Goal: Communication & Community: Participate in discussion

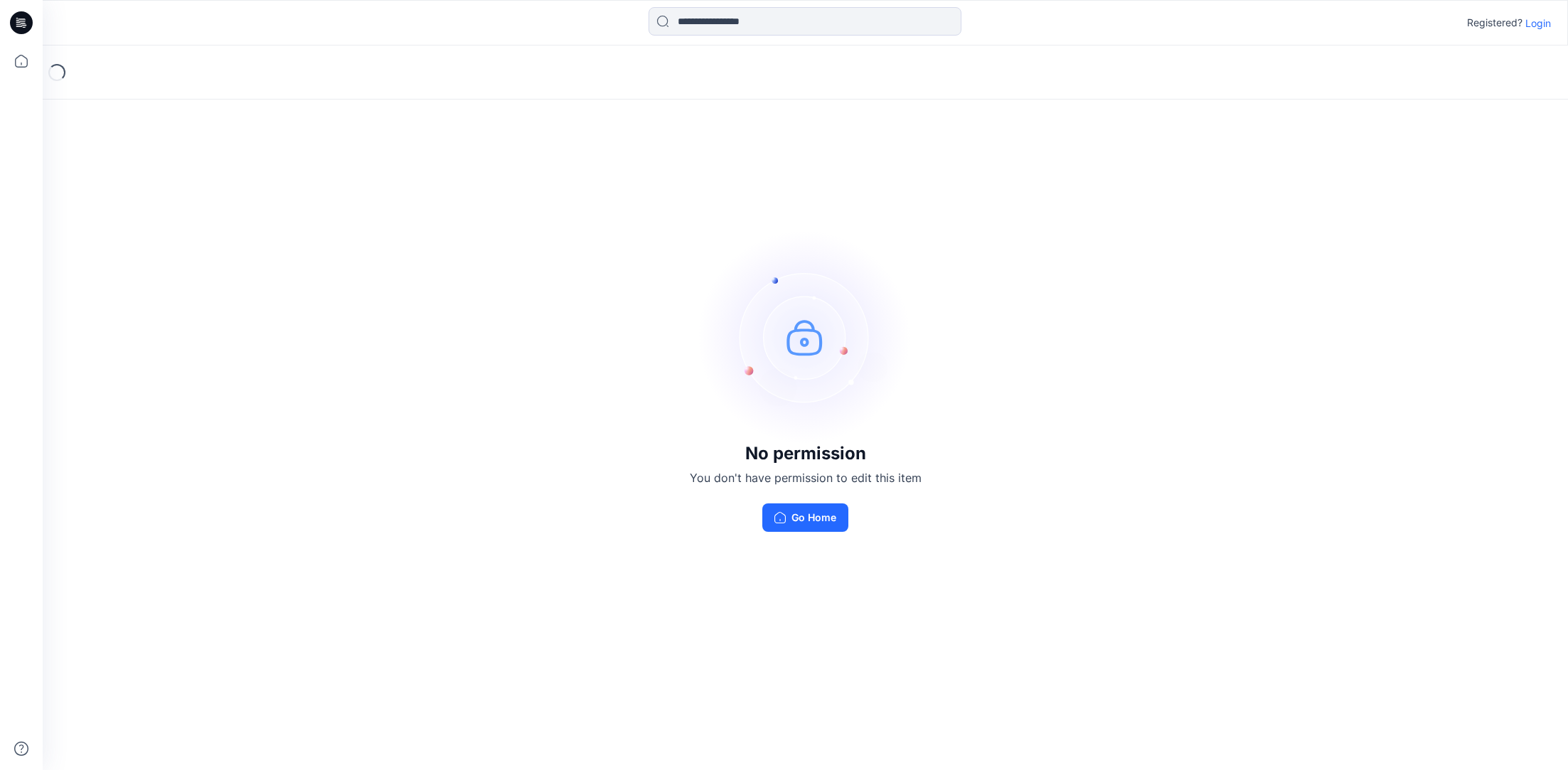
click at [1534, 22] on p "Login" at bounding box center [1538, 23] width 25 height 15
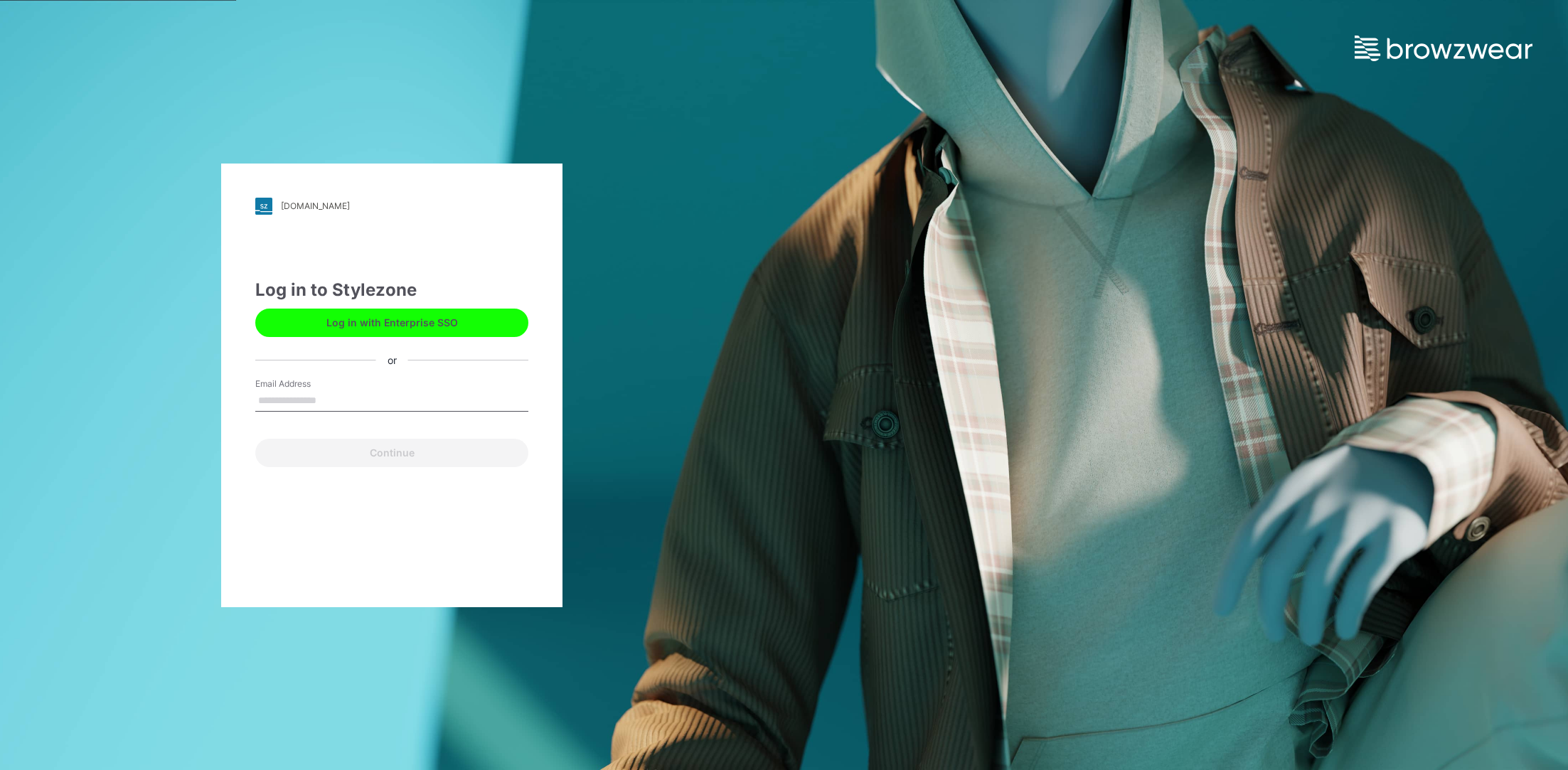
type input "**********"
click at [393, 455] on button "Continue" at bounding box center [392, 453] width 273 height 29
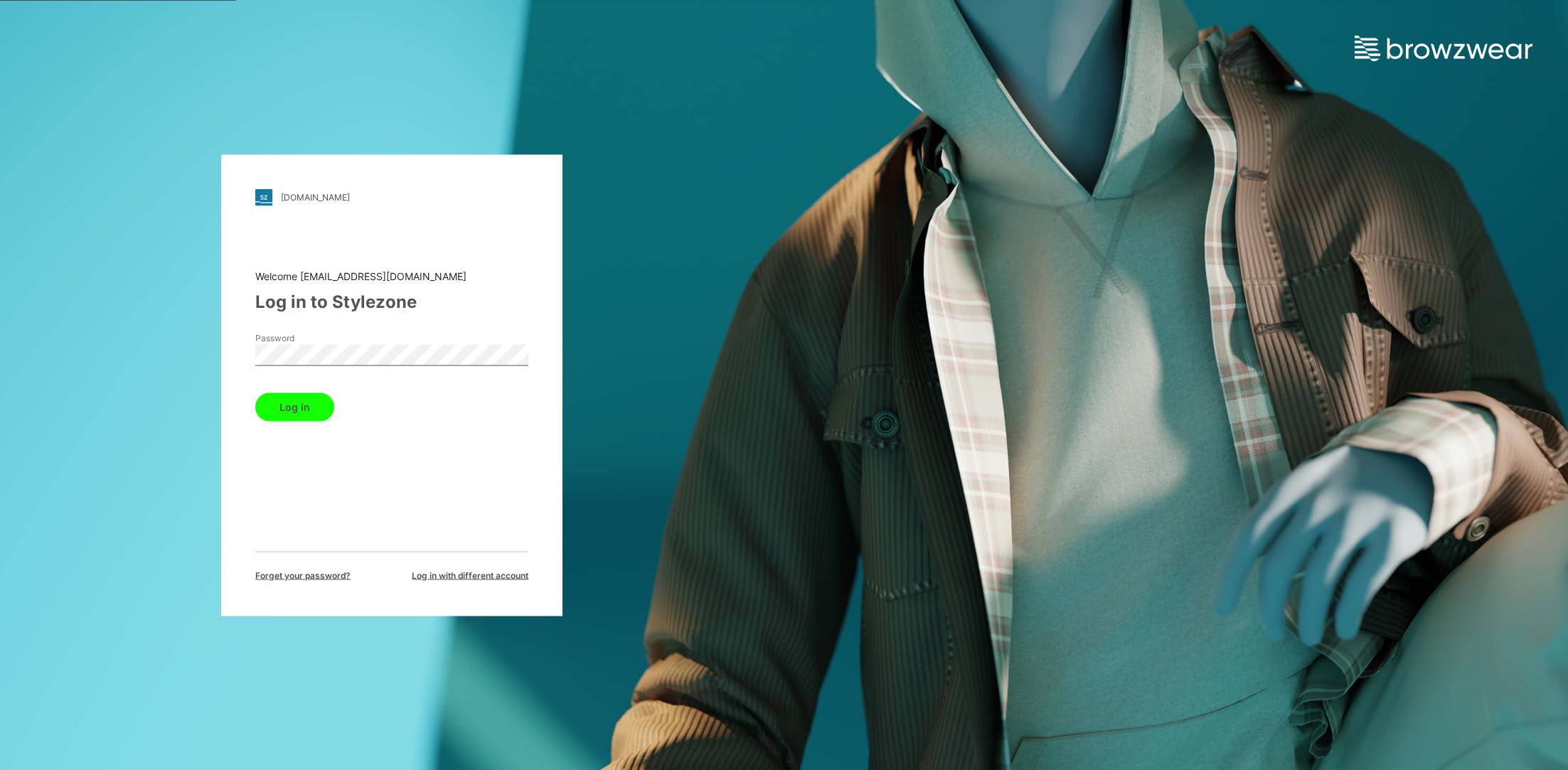
click at [295, 409] on button "Log in" at bounding box center [295, 407] width 79 height 29
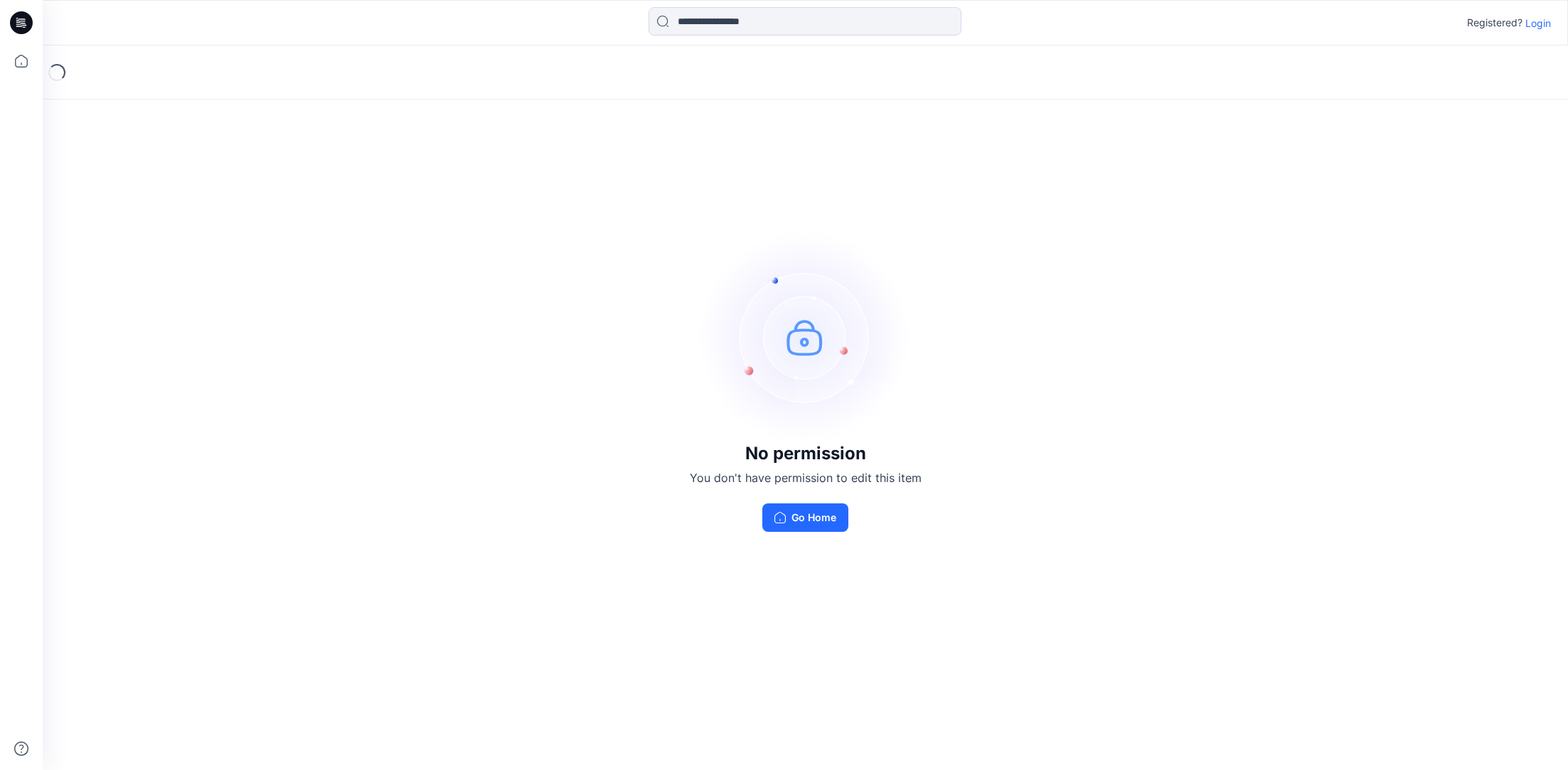
click at [1539, 22] on p "Login" at bounding box center [1538, 23] width 25 height 15
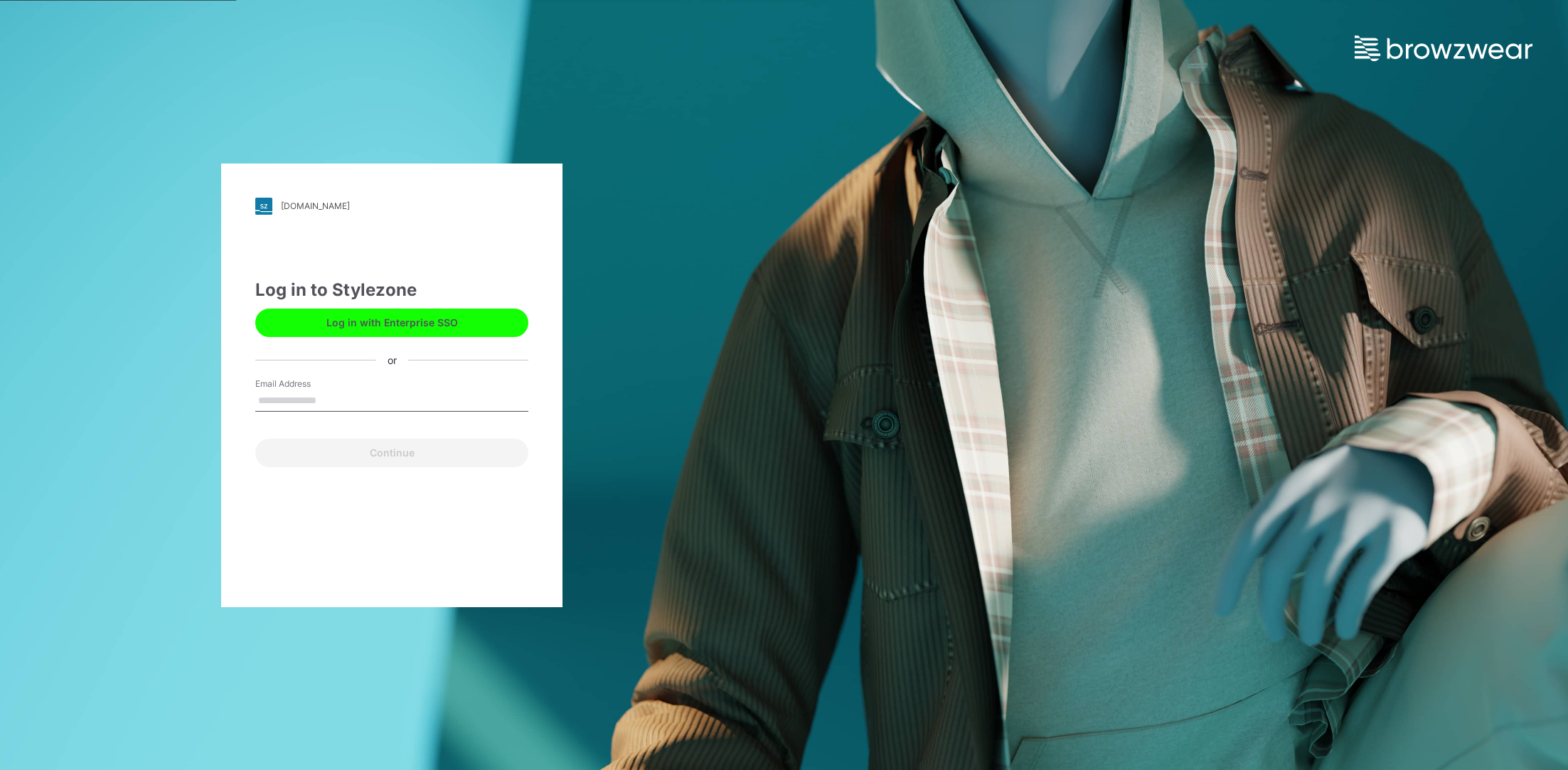
type input "**********"
click at [312, 448] on button "Continue" at bounding box center [392, 453] width 273 height 29
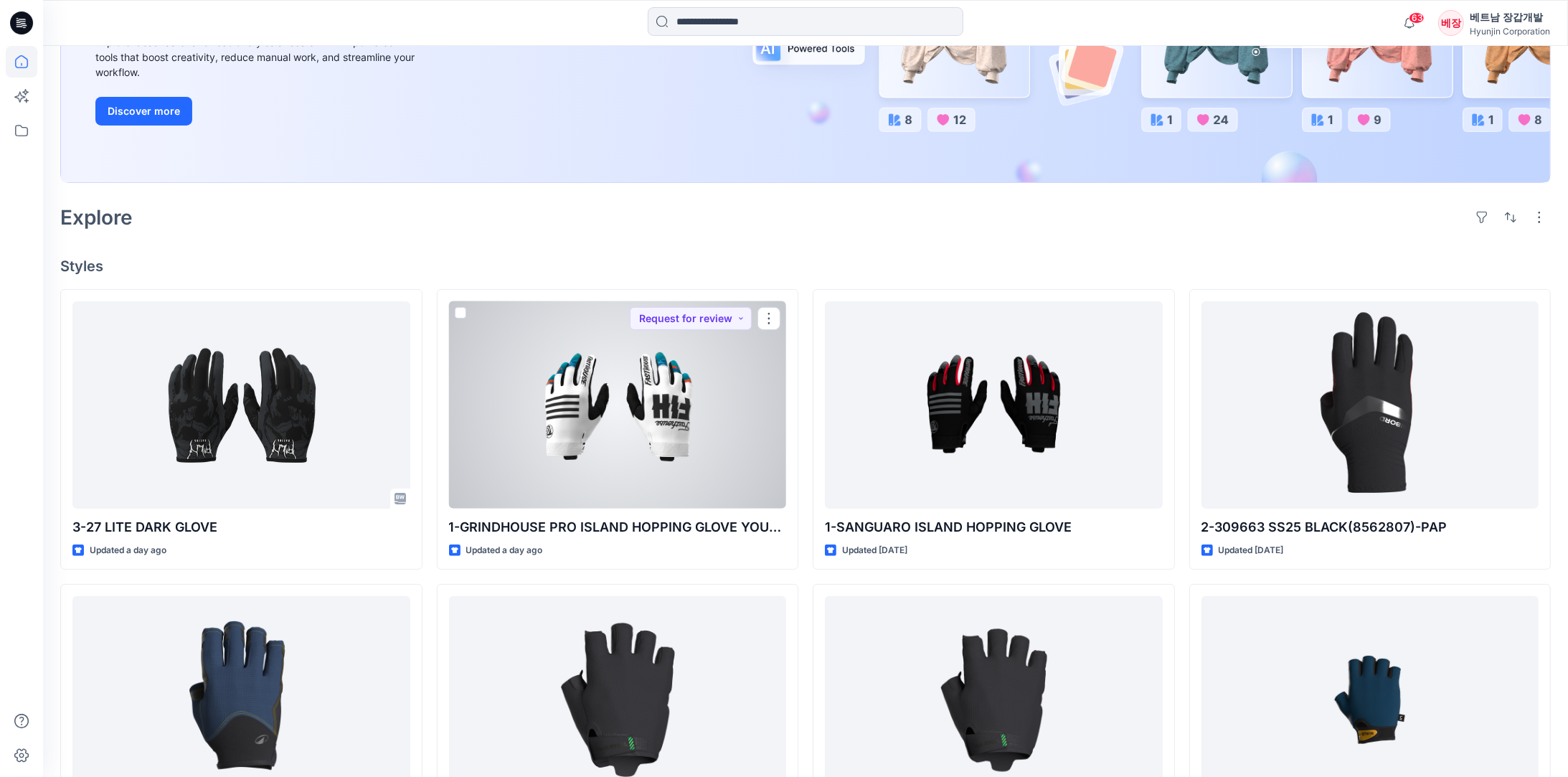
scroll to position [269, 0]
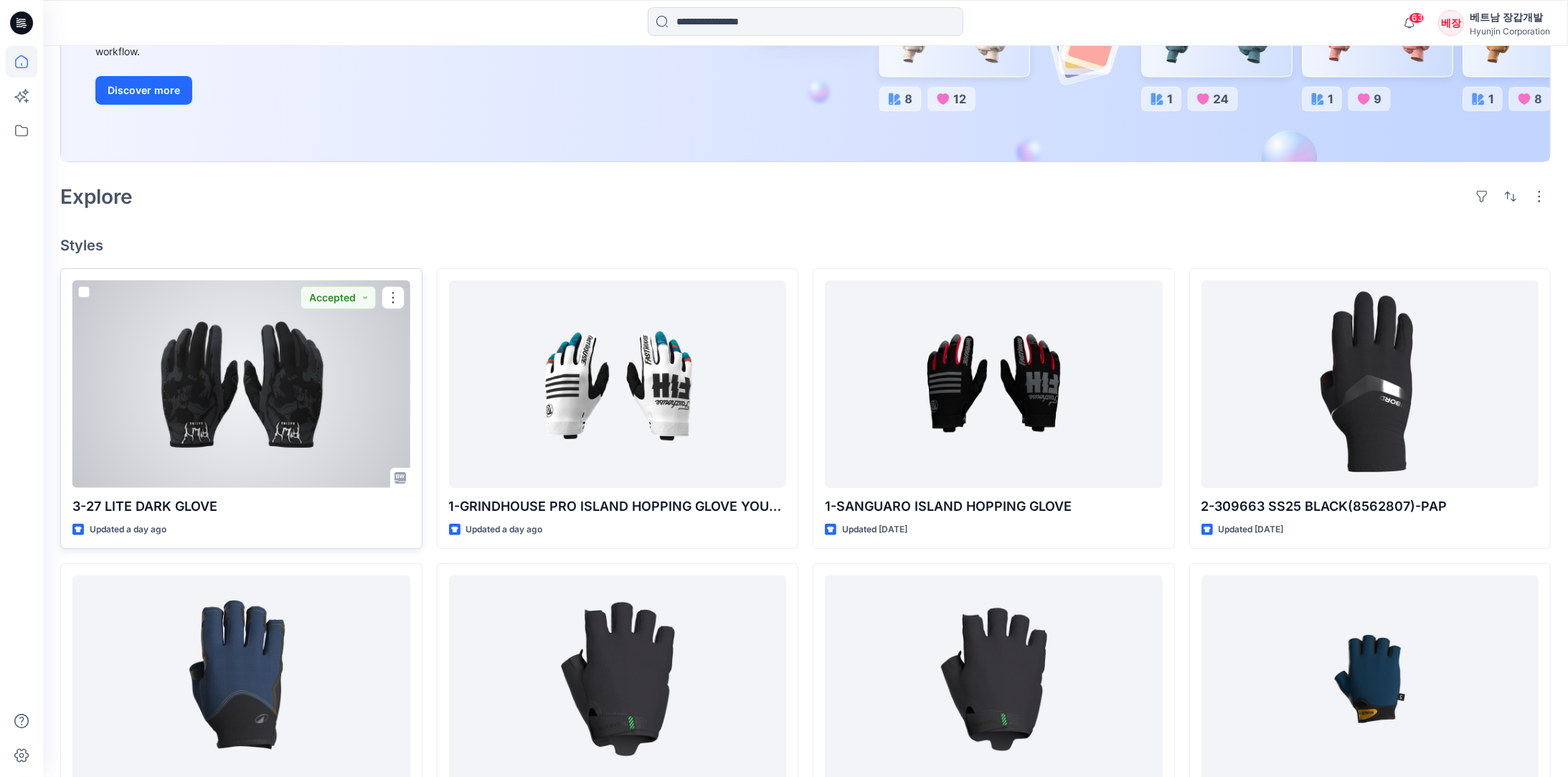
click at [231, 406] on div at bounding box center [241, 384] width 338 height 207
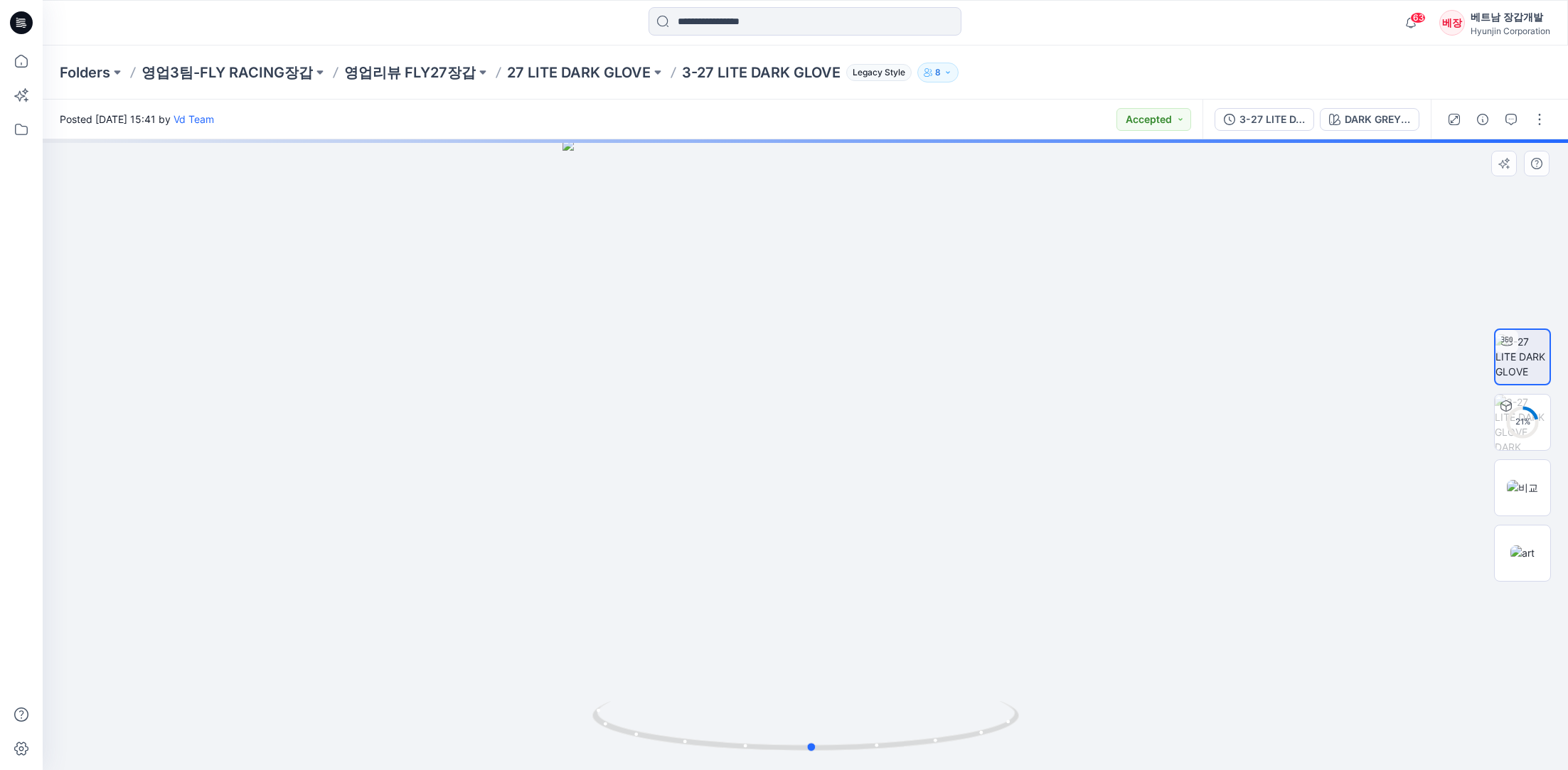
drag, startPoint x: 969, startPoint y: 569, endPoint x: 975, endPoint y: 574, distance: 7.8
click at [975, 574] on div at bounding box center [805, 454] width 1525 height 631
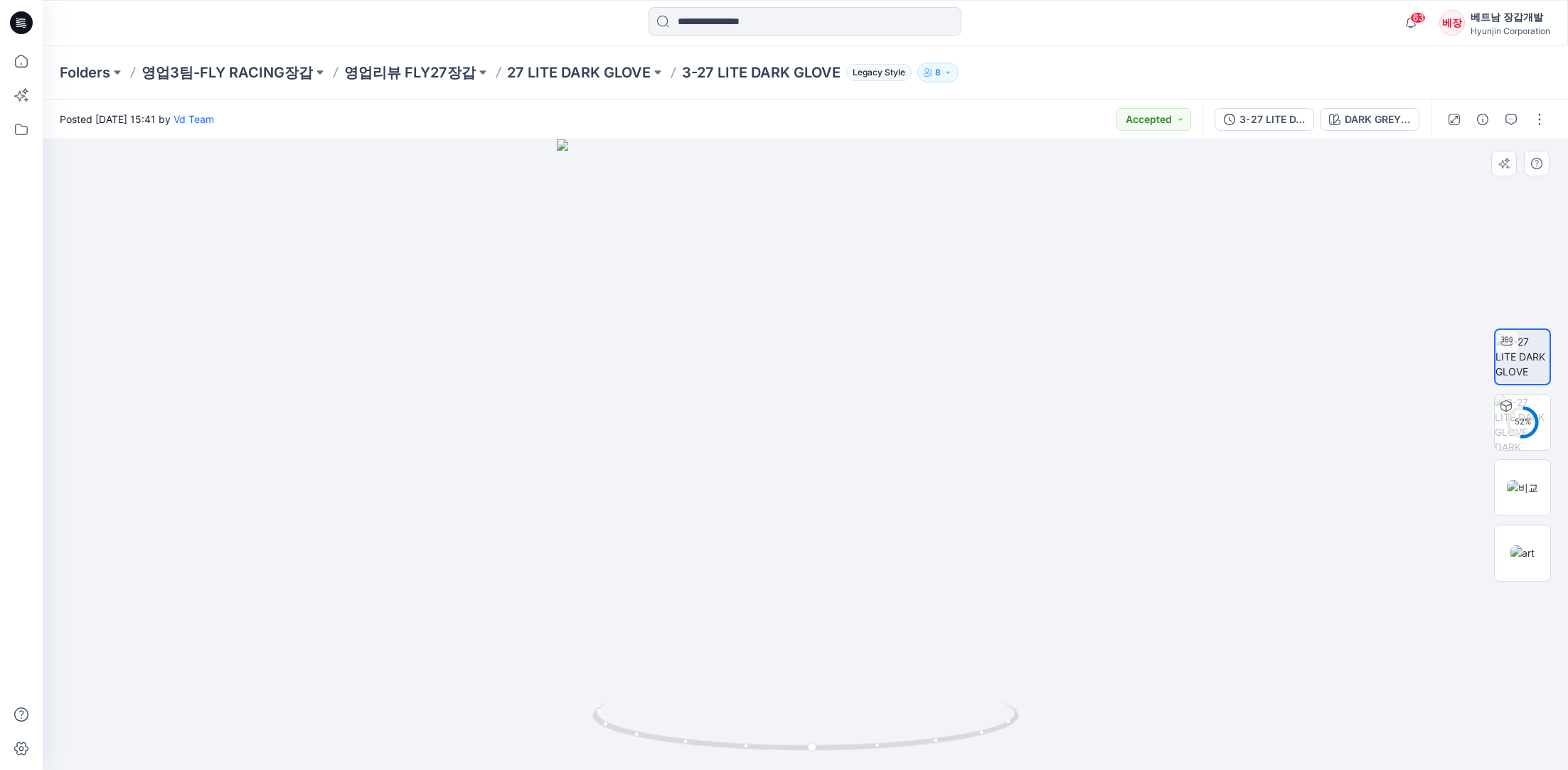
drag, startPoint x: 1007, startPoint y: 546, endPoint x: 781, endPoint y: 565, distance: 226.8
click at [781, 565] on img at bounding box center [805, 455] width 498 height 632
drag, startPoint x: 908, startPoint y: 513, endPoint x: 814, endPoint y: 509, distance: 94.1
click at [814, 509] on img at bounding box center [805, 453] width 498 height 637
drag, startPoint x: 958, startPoint y: 528, endPoint x: 793, endPoint y: 527, distance: 165.0
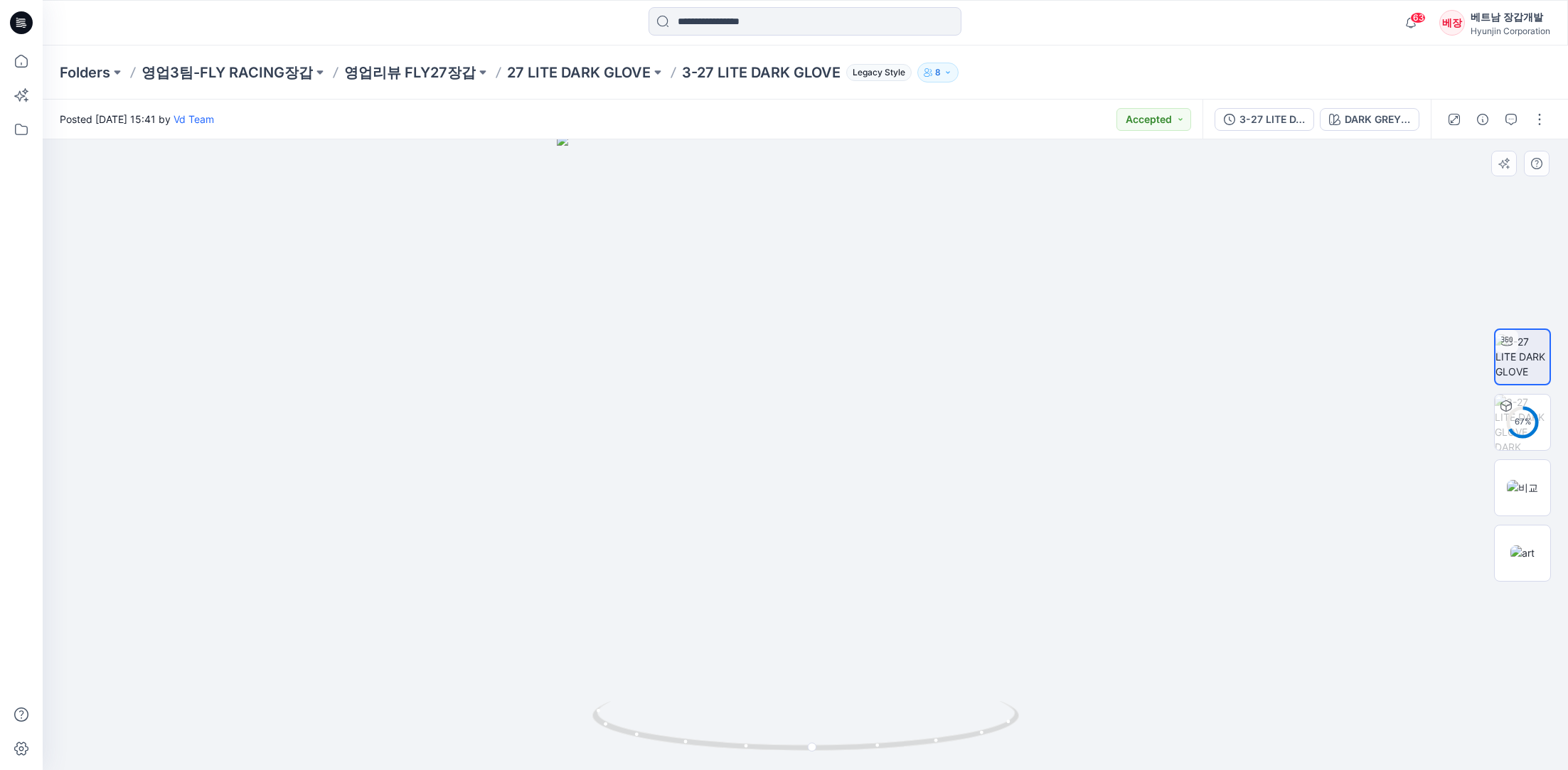
click at [793, 527] on img at bounding box center [805, 453] width 498 height 637
drag, startPoint x: 905, startPoint y: 518, endPoint x: 685, endPoint y: 521, distance: 220.0
click at [685, 521] on div at bounding box center [805, 454] width 1525 height 631
drag, startPoint x: 1012, startPoint y: 724, endPoint x: 1051, endPoint y: 705, distance: 43.4
click at [1051, 705] on div at bounding box center [805, 454] width 1525 height 631
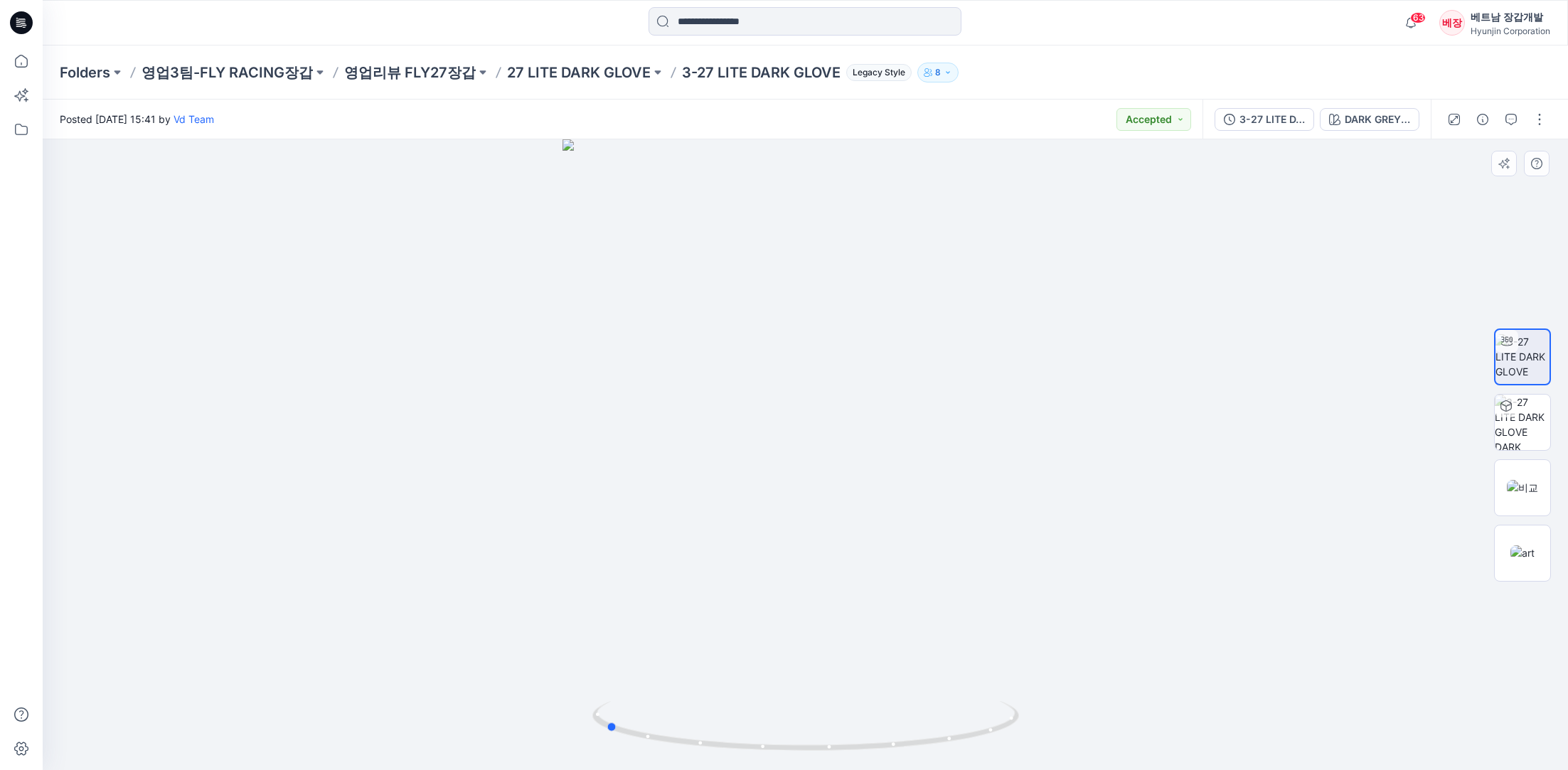
drag, startPoint x: 1015, startPoint y: 712, endPoint x: 1028, endPoint y: 712, distance: 13.0
click at [1028, 712] on div at bounding box center [805, 454] width 1525 height 631
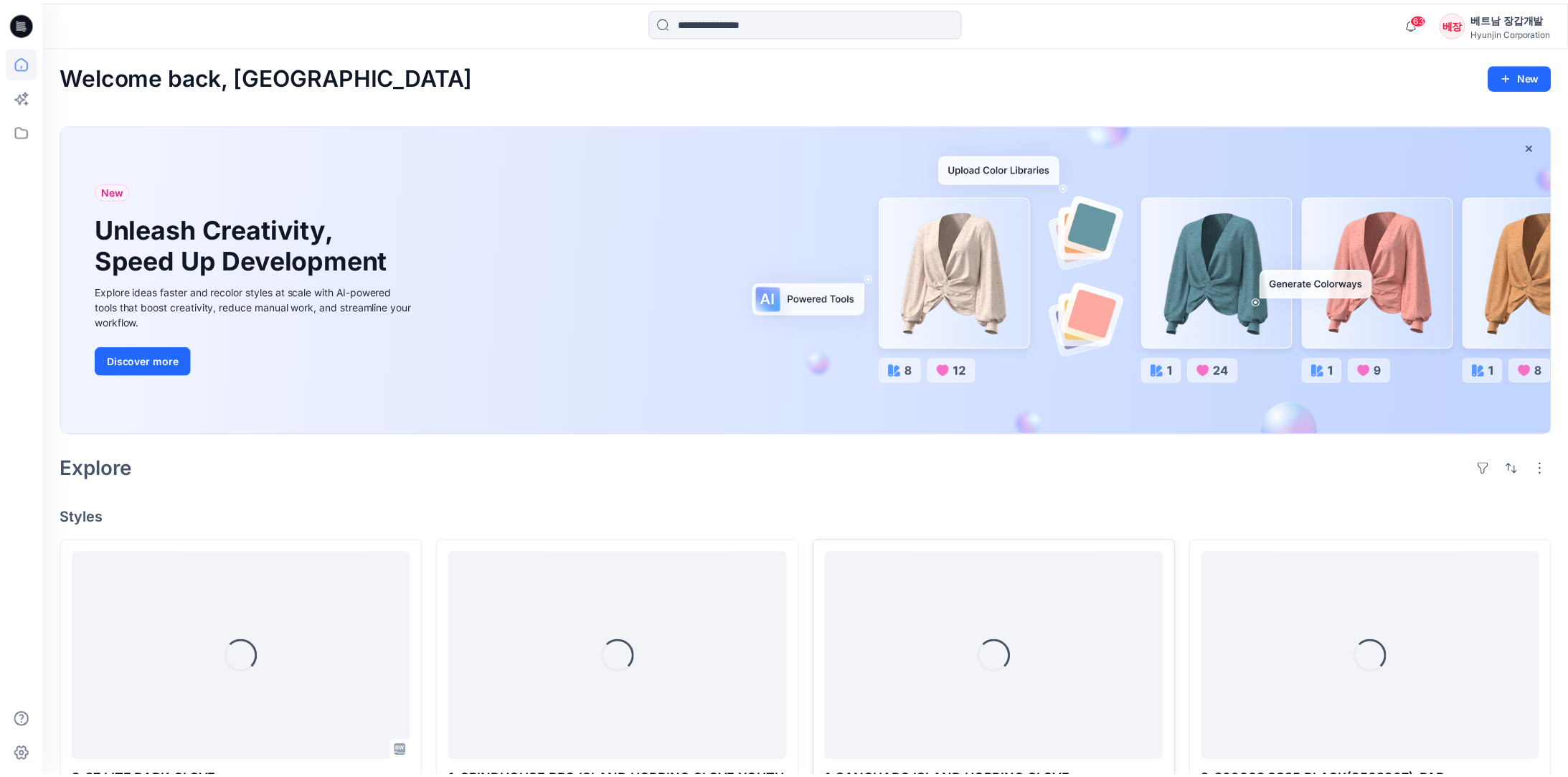
scroll to position [269, 0]
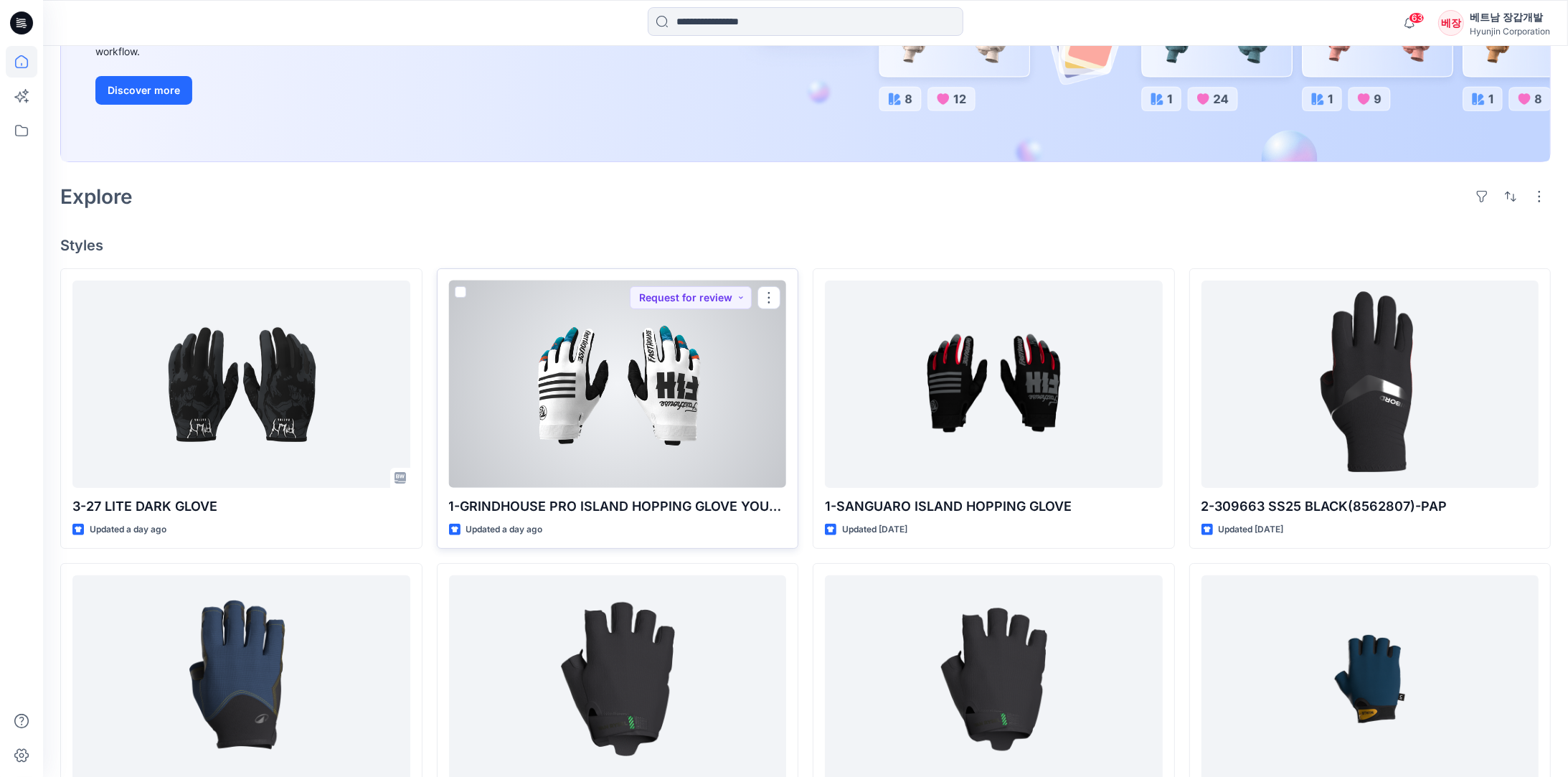
click at [628, 400] on div at bounding box center [617, 384] width 338 height 207
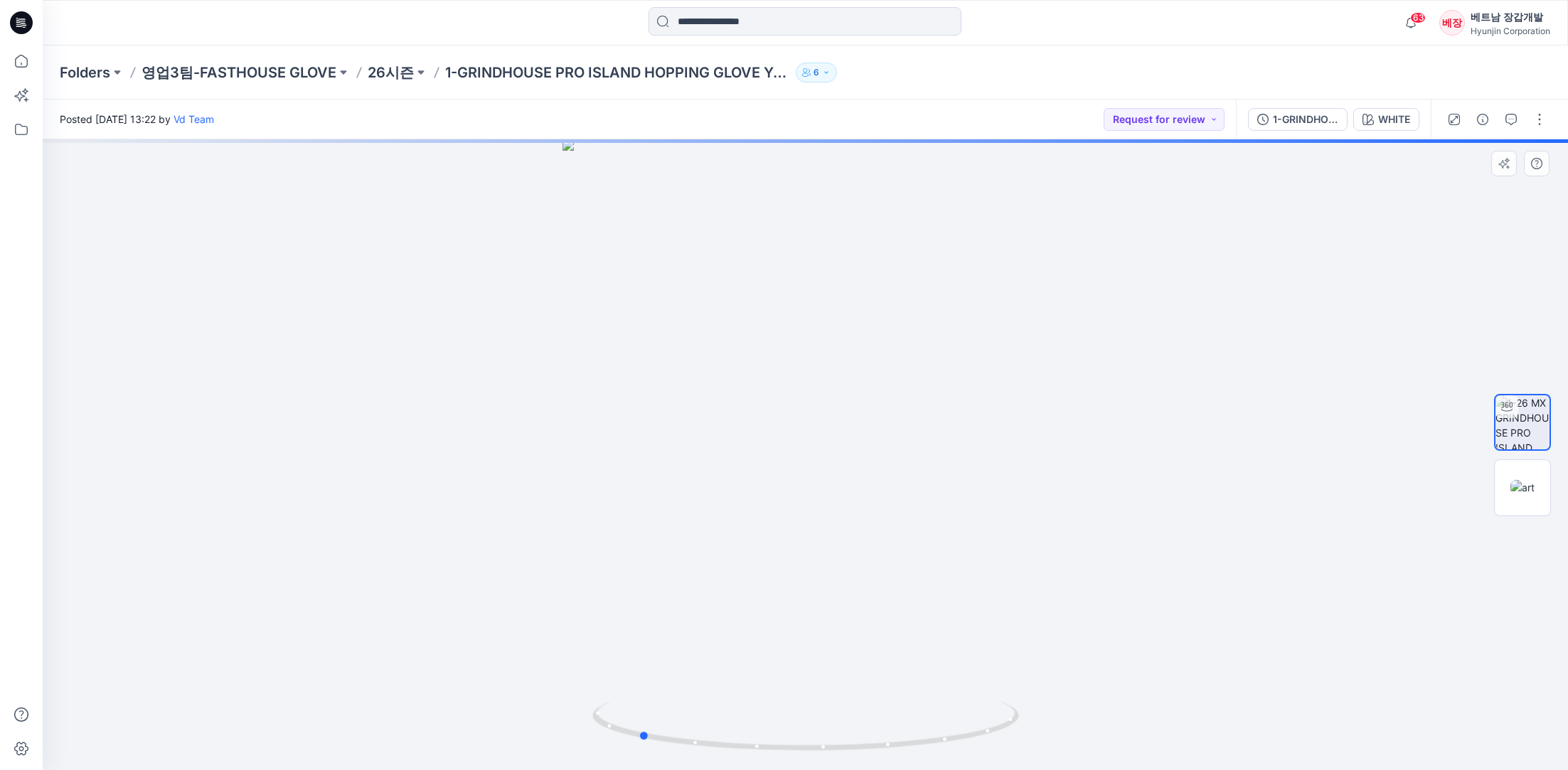
drag, startPoint x: 997, startPoint y: 589, endPoint x: 830, endPoint y: 617, distance: 169.3
click at [830, 617] on div at bounding box center [805, 454] width 1525 height 631
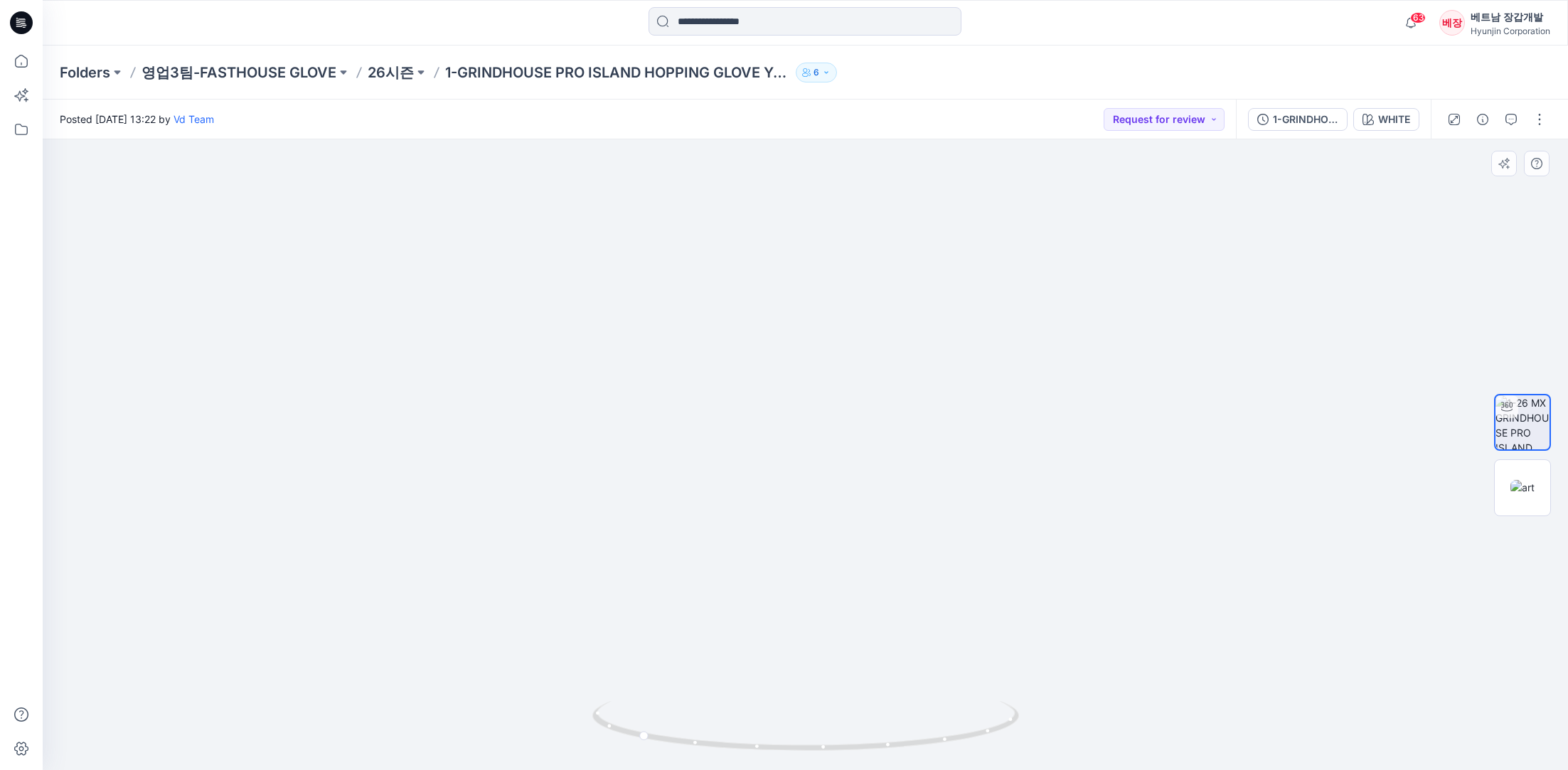
drag, startPoint x: 697, startPoint y: 245, endPoint x: 682, endPoint y: 388, distance: 143.8
click at [682, 388] on img at bounding box center [806, 337] width 1067 height 867
click at [1513, 118] on icon "button" at bounding box center [1512, 119] width 11 height 11
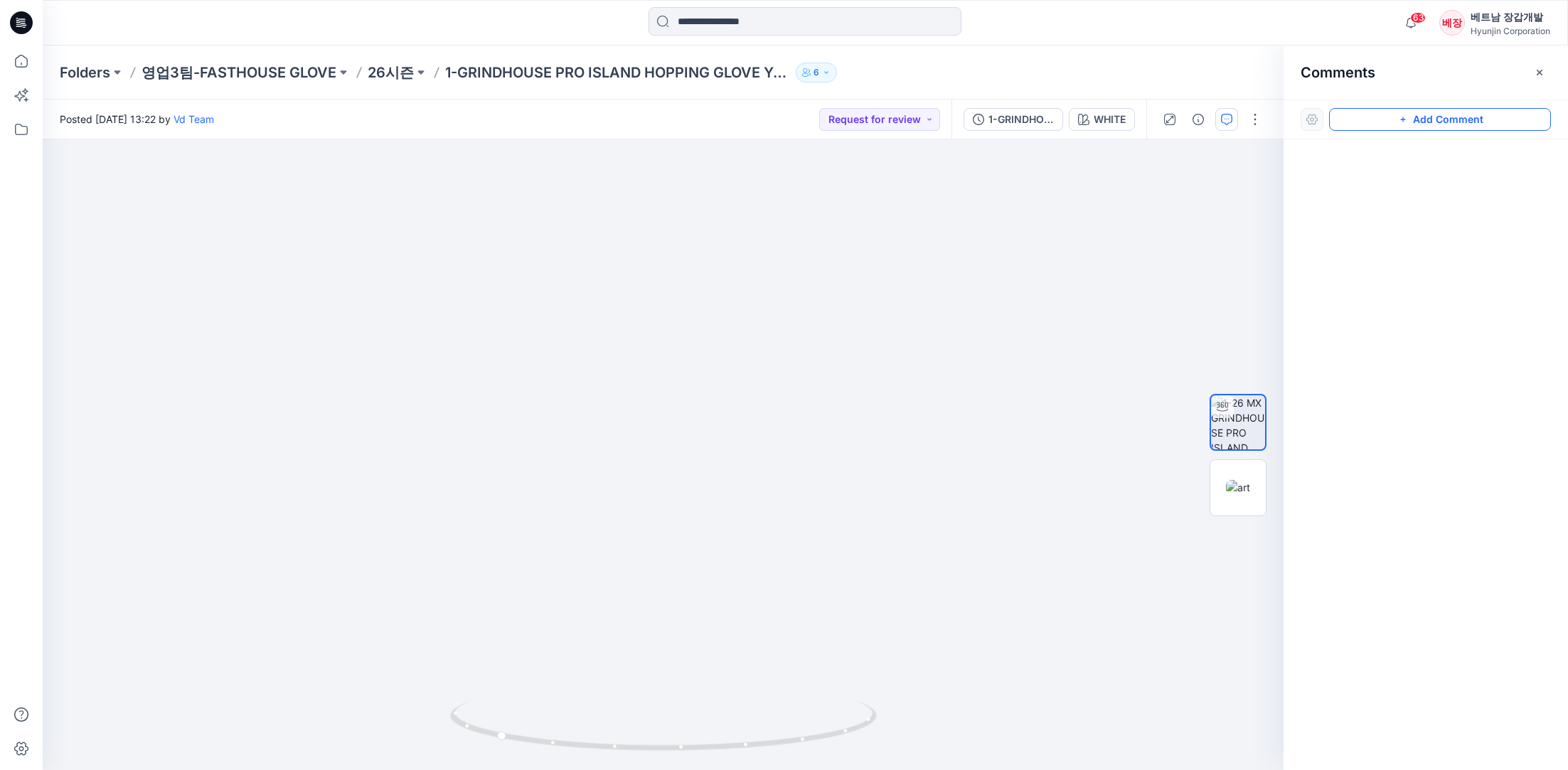
click at [1410, 119] on button "Add Comment" at bounding box center [1440, 119] width 222 height 23
click at [1121, 368] on div "1" at bounding box center [663, 454] width 1241 height 631
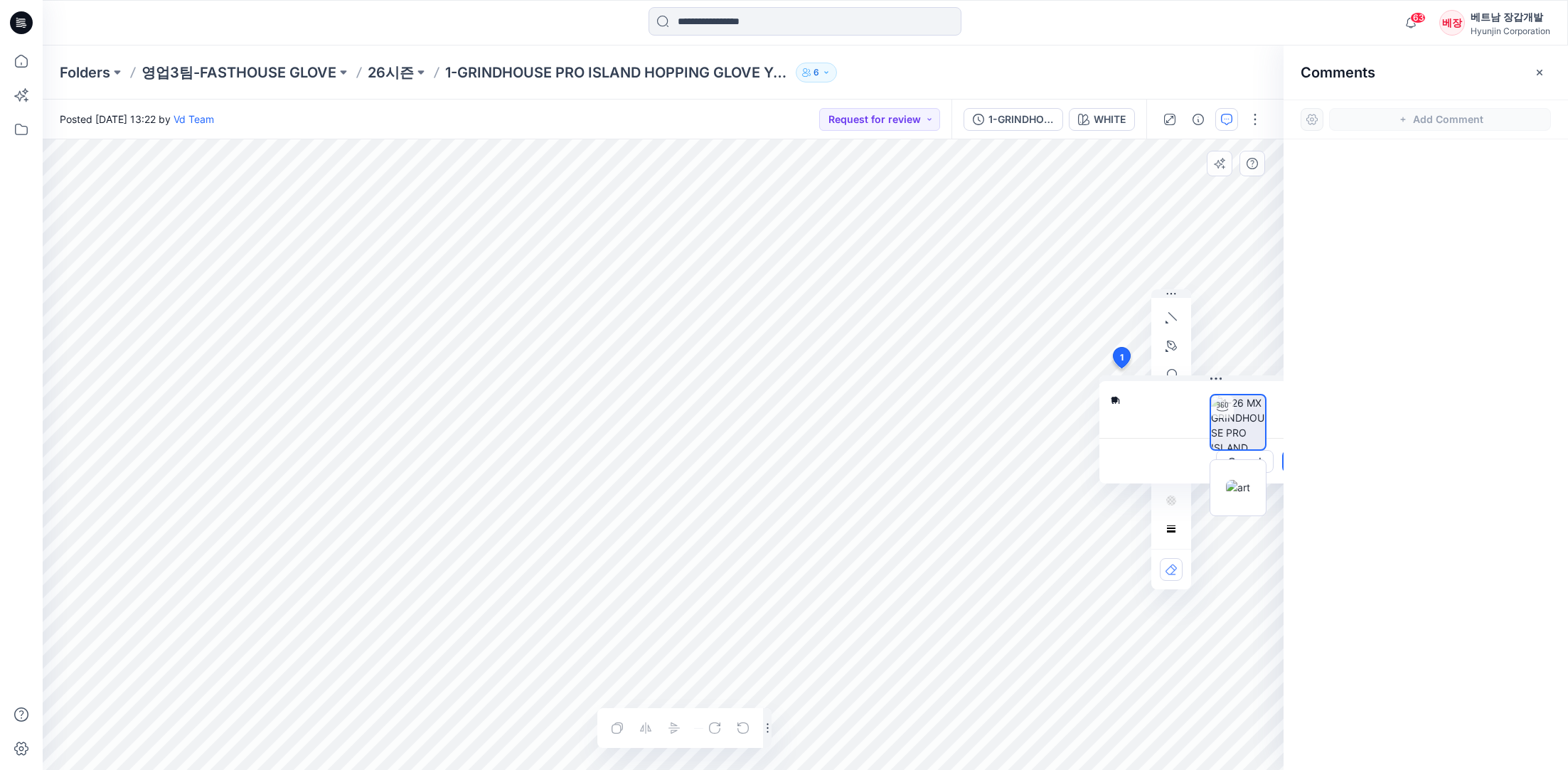
type textarea "*"
click at [1170, 424] on textarea "**********" at bounding box center [1216, 410] width 233 height 57
type textarea "**********"
click at [1234, 624] on div at bounding box center [1238, 455] width 57 height 356
click at [1243, 535] on div at bounding box center [1238, 455] width 57 height 356
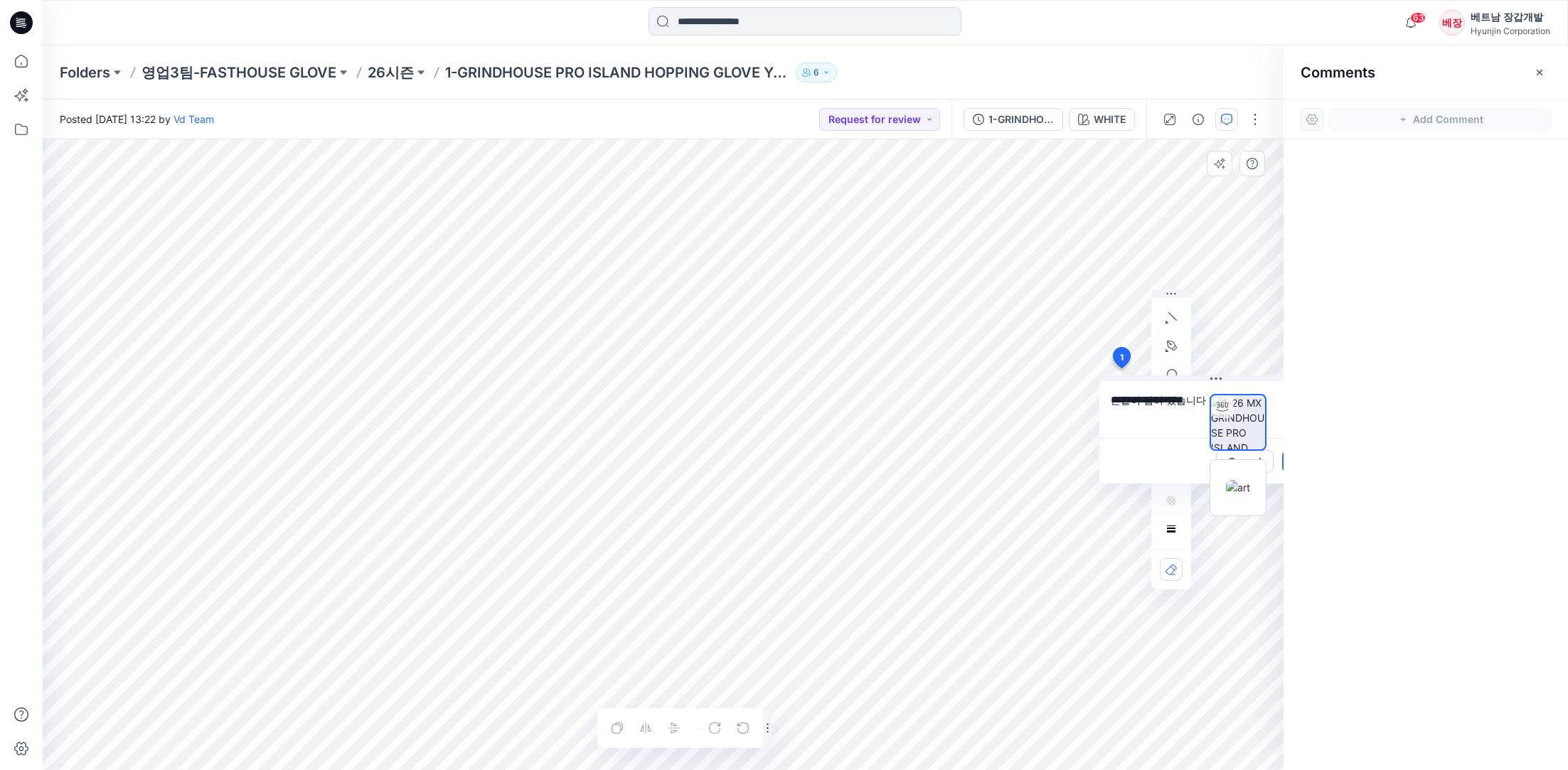
click at [1252, 584] on div at bounding box center [1238, 455] width 57 height 356
click at [1225, 565] on div at bounding box center [1238, 455] width 57 height 356
click at [1174, 421] on textarea "**********" at bounding box center [1216, 410] width 233 height 57
click at [1174, 453] on div "Cancel Post" at bounding box center [1216, 461] width 233 height 46
click at [1540, 71] on icon "button" at bounding box center [1539, 71] width 6 height 6
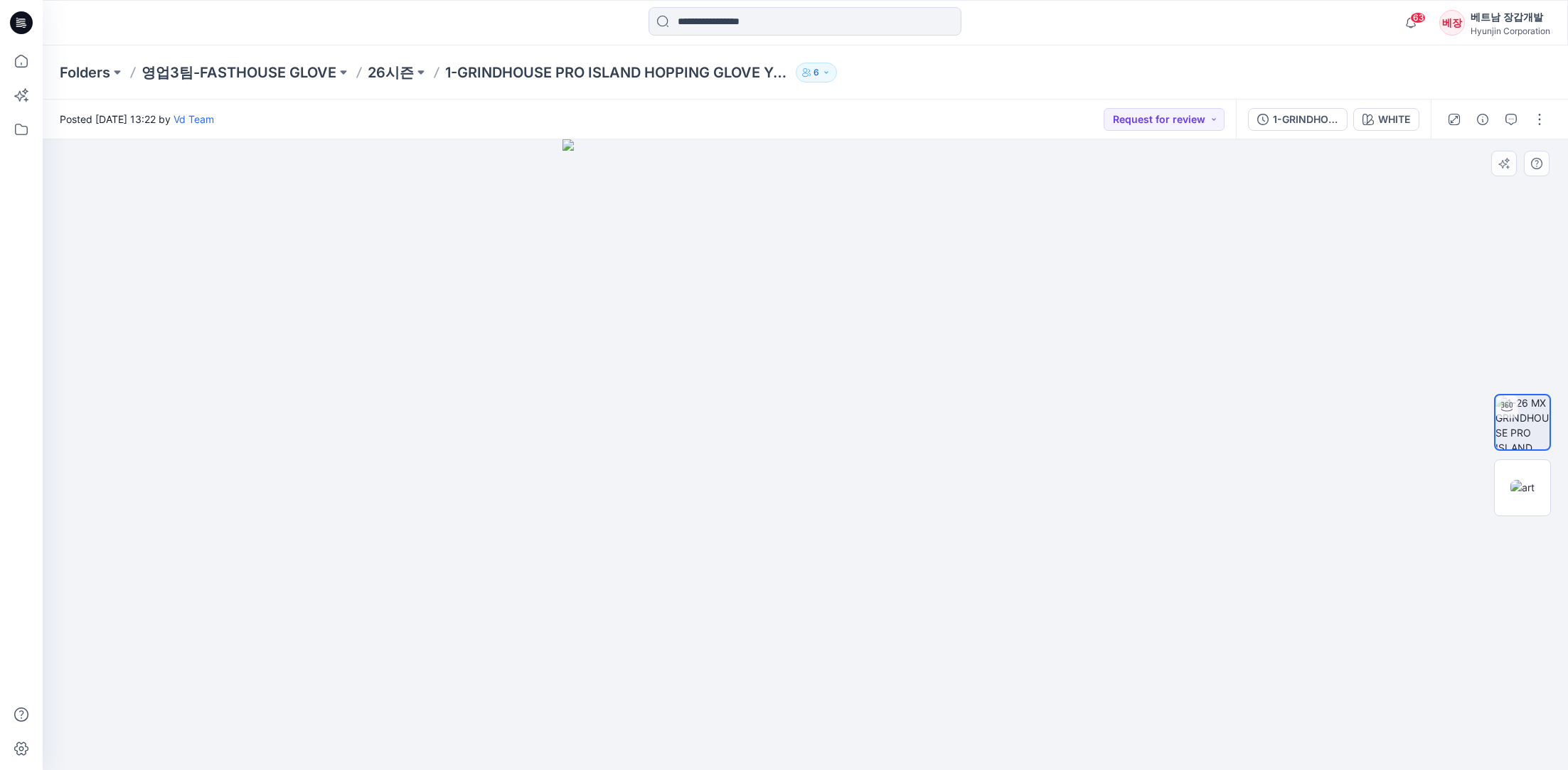
drag, startPoint x: 1100, startPoint y: 484, endPoint x: 1007, endPoint y: 520, distance: 99.7
click at [645, 480] on div at bounding box center [805, 455] width 1525 height 632
drag, startPoint x: 1058, startPoint y: 539, endPoint x: 672, endPoint y: 535, distance: 386.0
click at [672, 535] on div at bounding box center [805, 455] width 1525 height 632
click at [1534, 416] on img at bounding box center [1523, 422] width 54 height 54
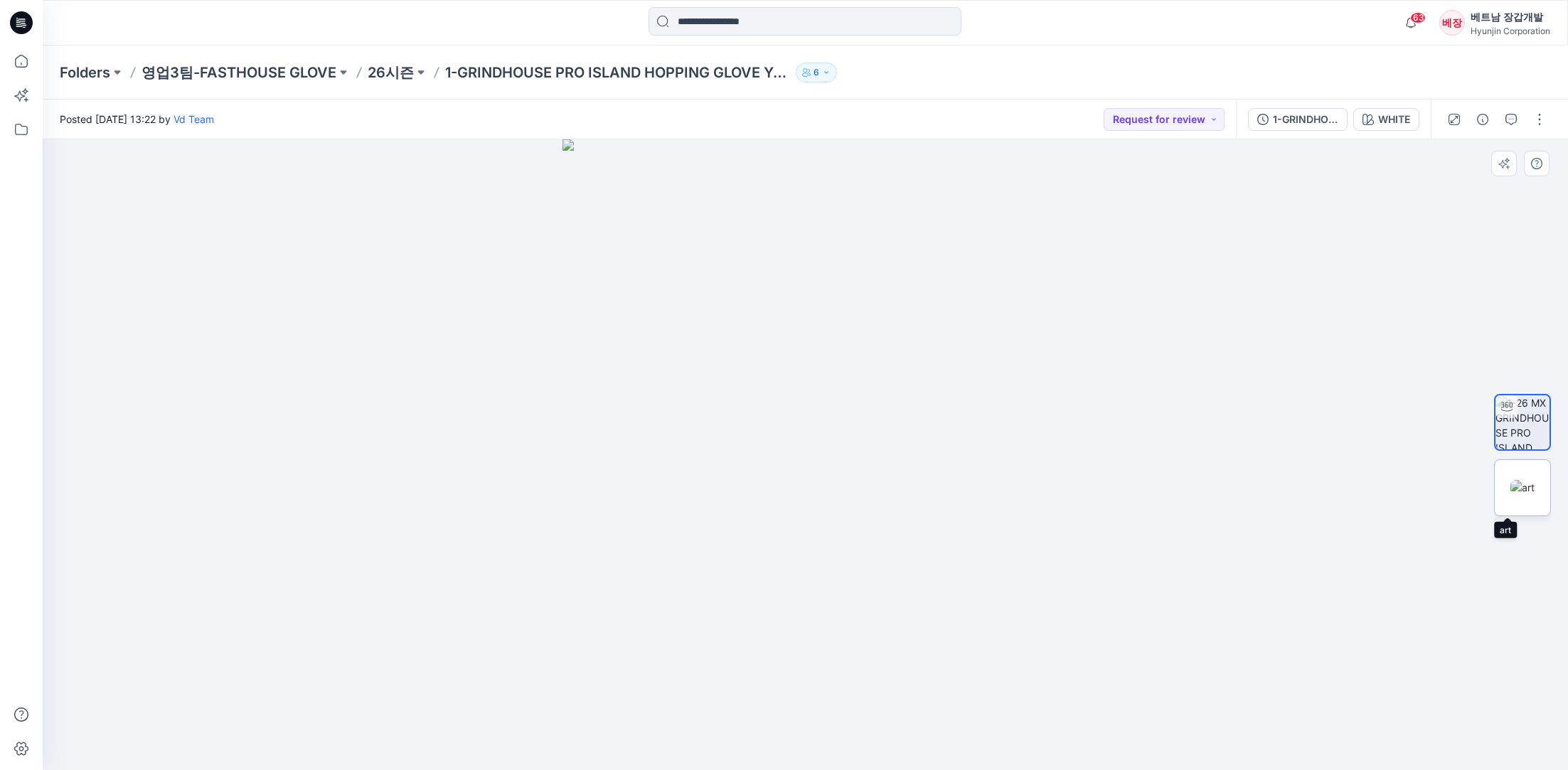
click at [1524, 481] on img at bounding box center [1523, 488] width 25 height 15
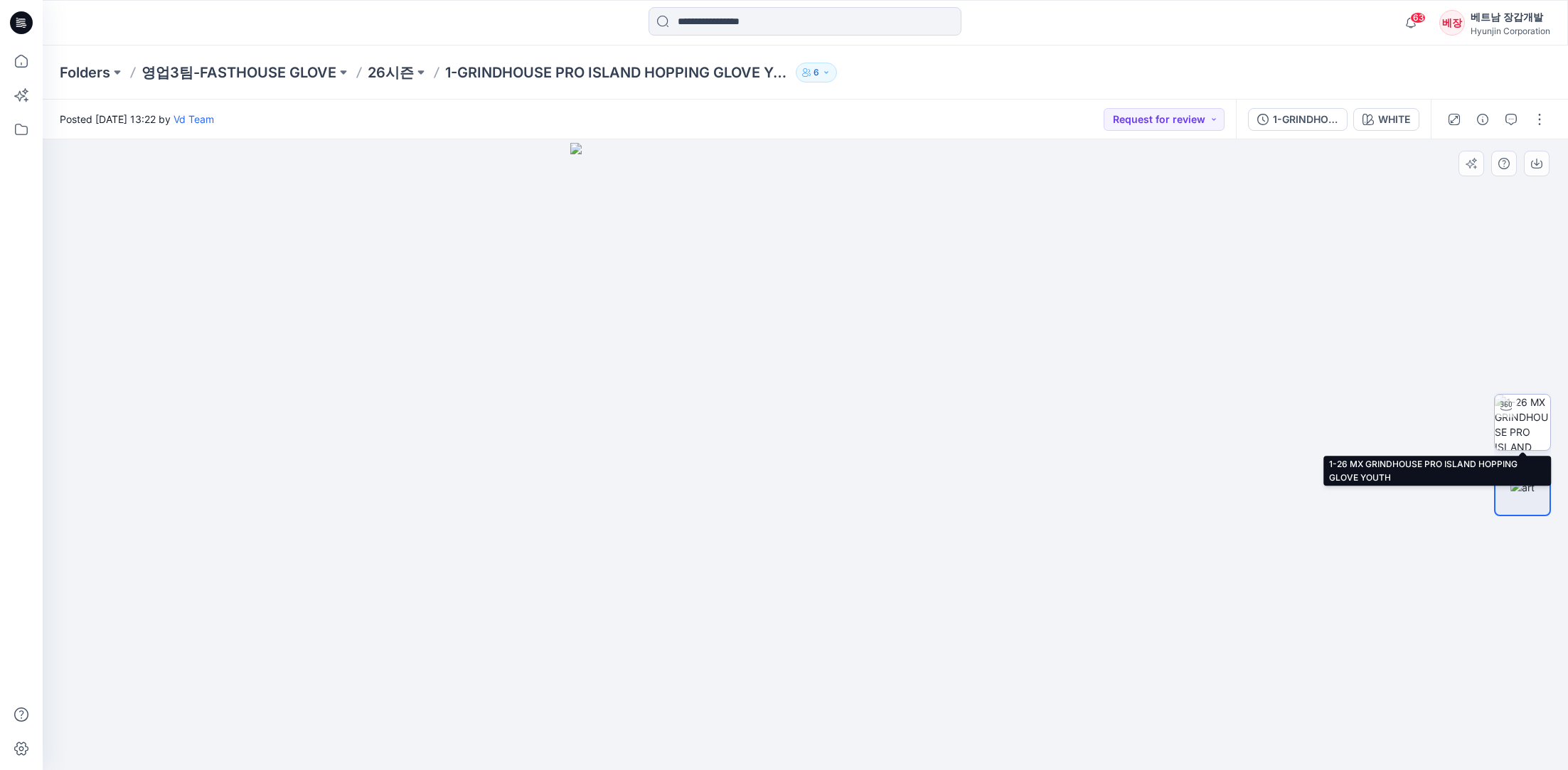
click at [1509, 424] on img at bounding box center [1523, 422] width 56 height 56
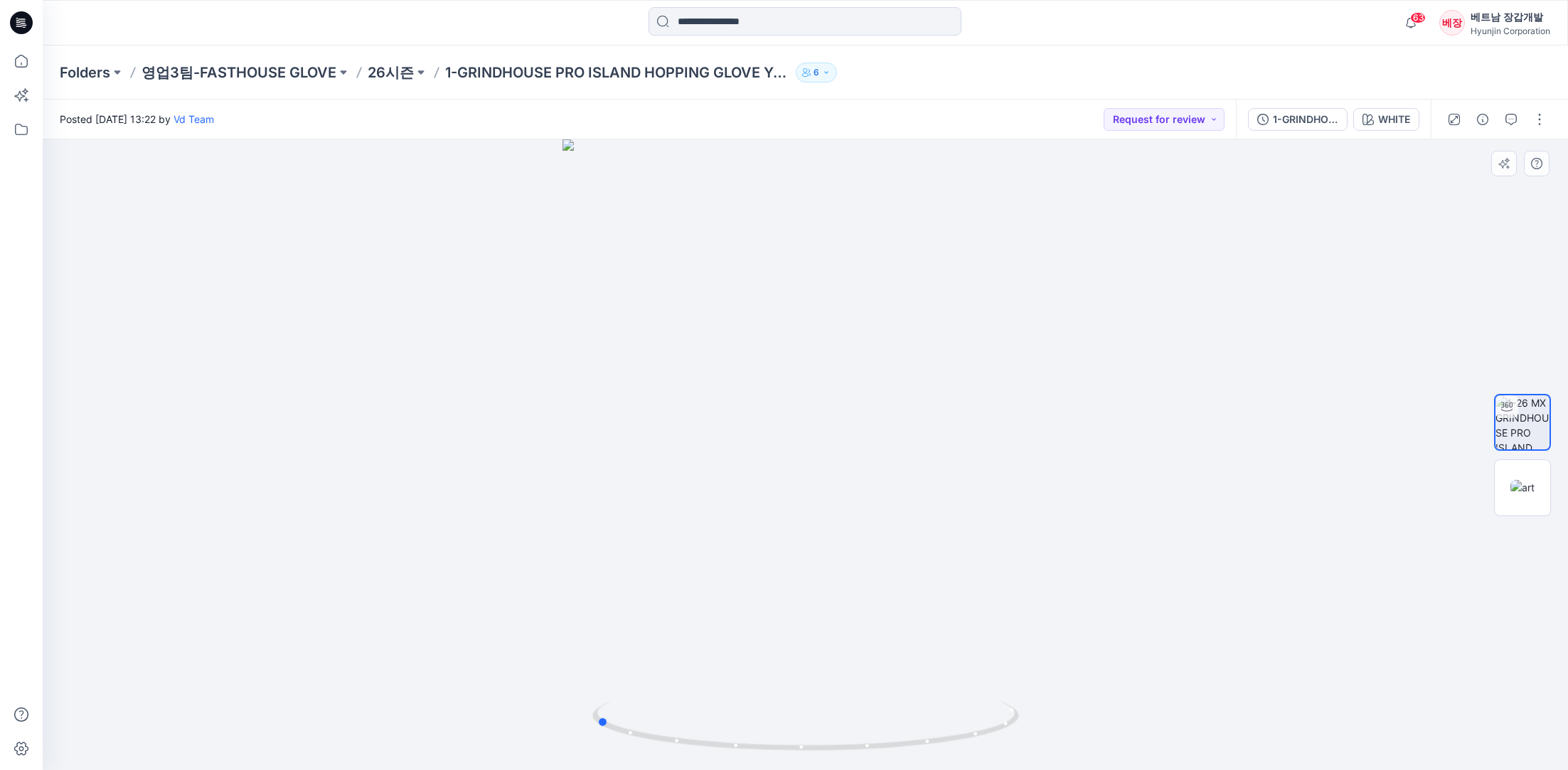
drag, startPoint x: 925, startPoint y: 527, endPoint x: 719, endPoint y: 527, distance: 206.0
click at [719, 527] on div at bounding box center [805, 454] width 1525 height 631
